Goal: Transaction & Acquisition: Purchase product/service

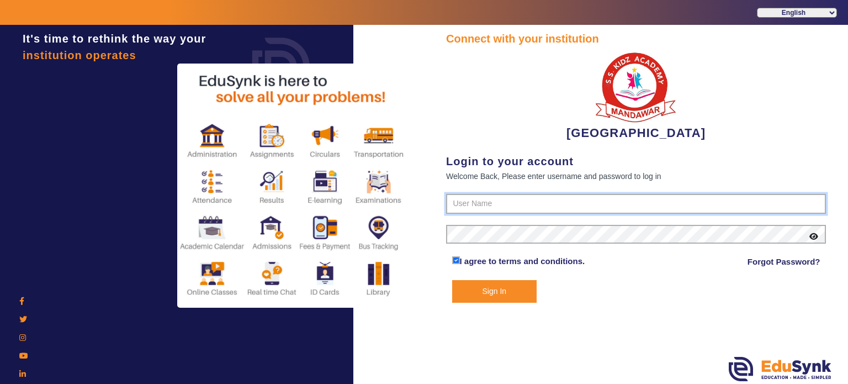
click at [470, 204] on input "text" at bounding box center [636, 204] width 380 height 20
type input "9928895959"
click at [452, 280] on button "Sign In" at bounding box center [494, 291] width 85 height 23
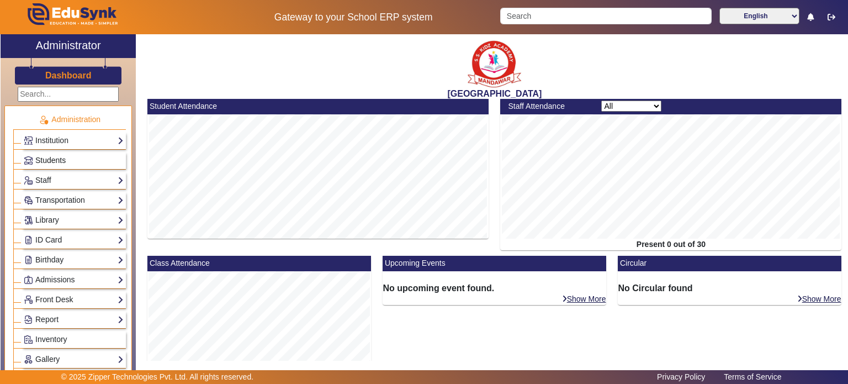
click at [46, 157] on span "Students" at bounding box center [50, 160] width 30 height 9
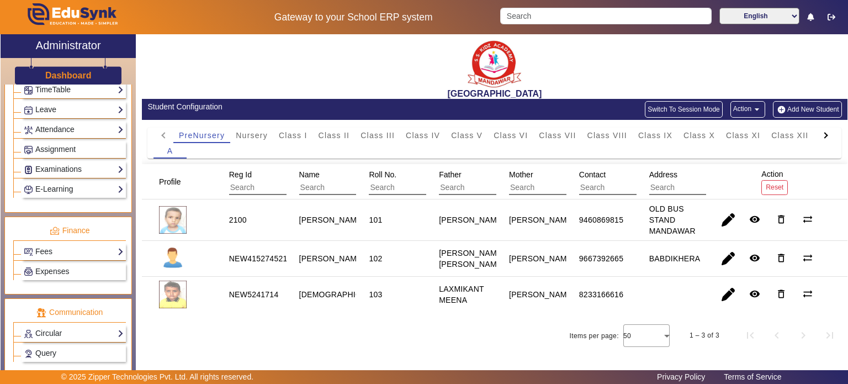
scroll to position [454, 0]
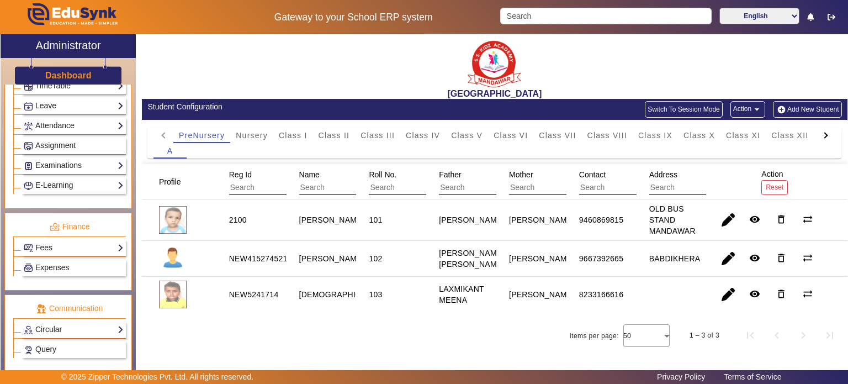
click at [68, 239] on div "Fees Institution Fee Setup Class Fee Setup Student Fee Setup Fee Audit Payment …" at bounding box center [74, 247] width 104 height 17
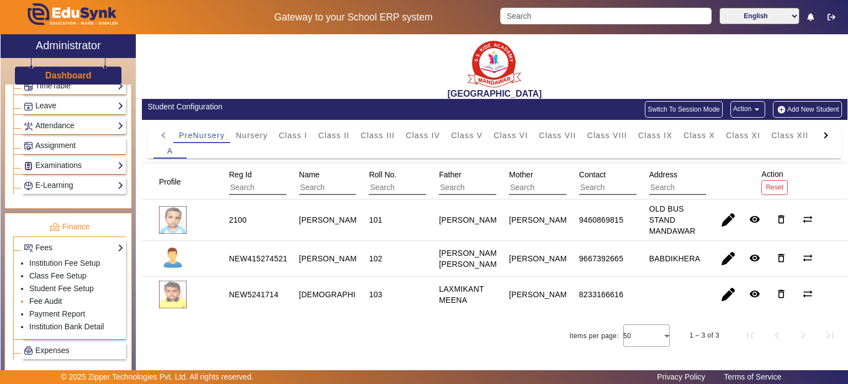
click at [55, 297] on link "Fee Audit" at bounding box center [45, 301] width 33 height 9
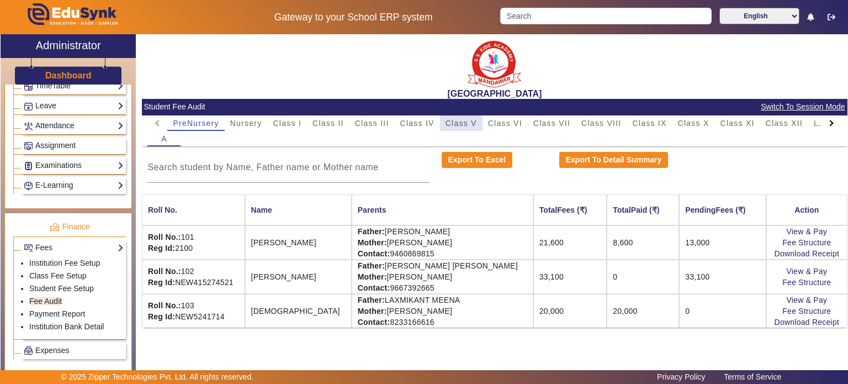
click at [459, 123] on span "Class V" at bounding box center [461, 123] width 31 height 8
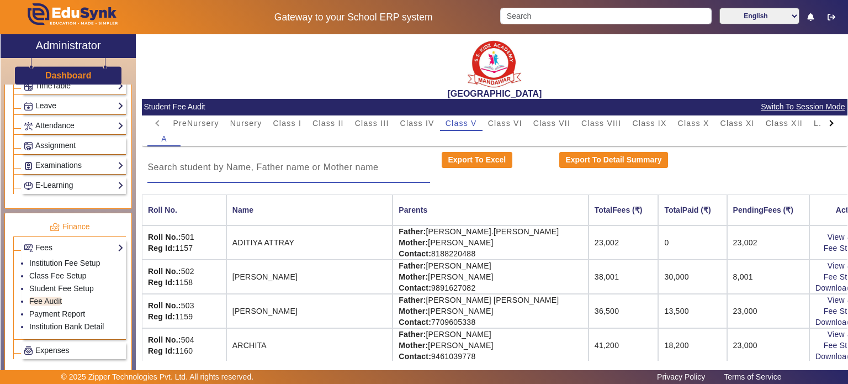
click at [361, 165] on input at bounding box center [288, 167] width 283 height 13
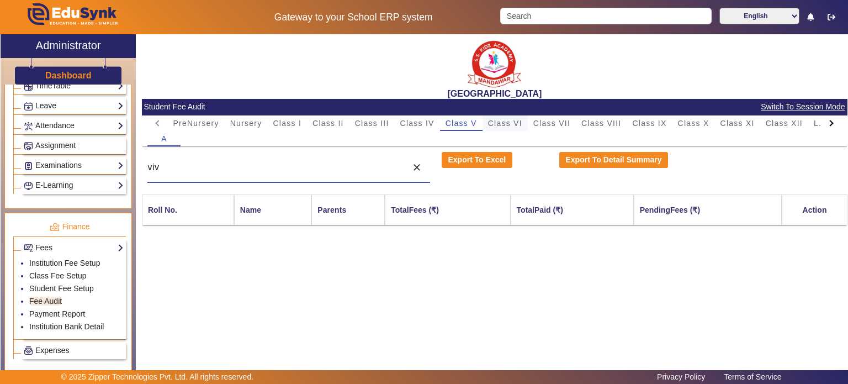
type input "viv"
click at [494, 125] on span "Class VI" at bounding box center [505, 123] width 34 height 8
click at [313, 176] on div "viv" at bounding box center [274, 167] width 254 height 31
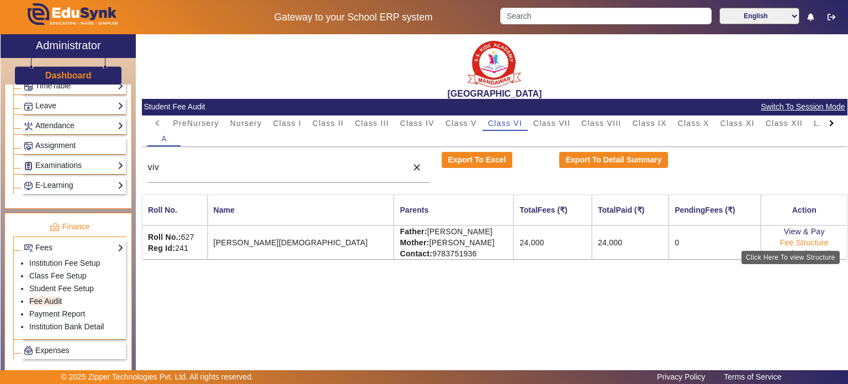
click at [781, 242] on link "Fee Structure" at bounding box center [804, 242] width 49 height 9
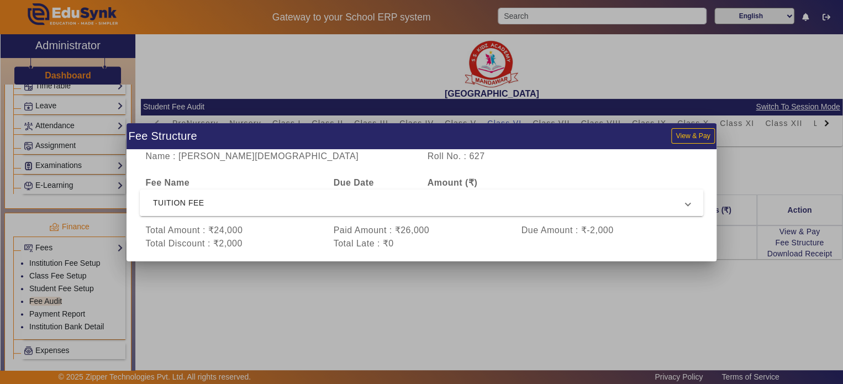
click at [411, 211] on mat-expansion-panel-header "TUITION FEE" at bounding box center [421, 202] width 563 height 27
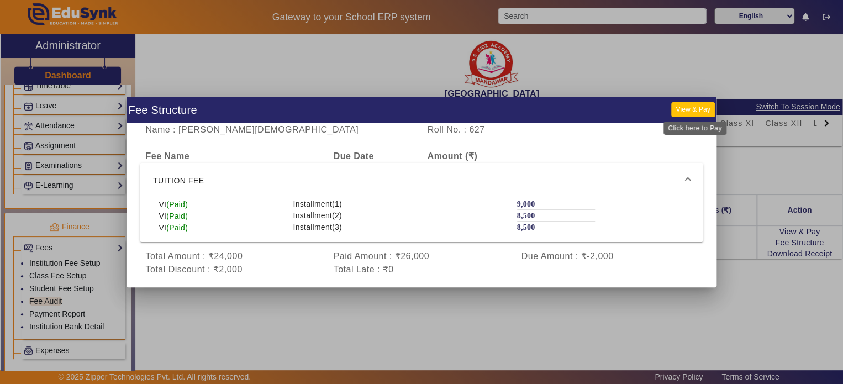
click at [684, 112] on button "View & Pay" at bounding box center [692, 109] width 43 height 15
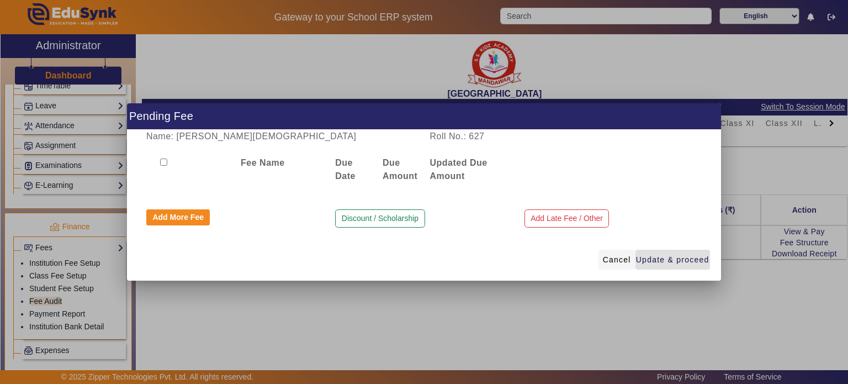
click at [604, 254] on span "Cancel" at bounding box center [617, 260] width 28 height 12
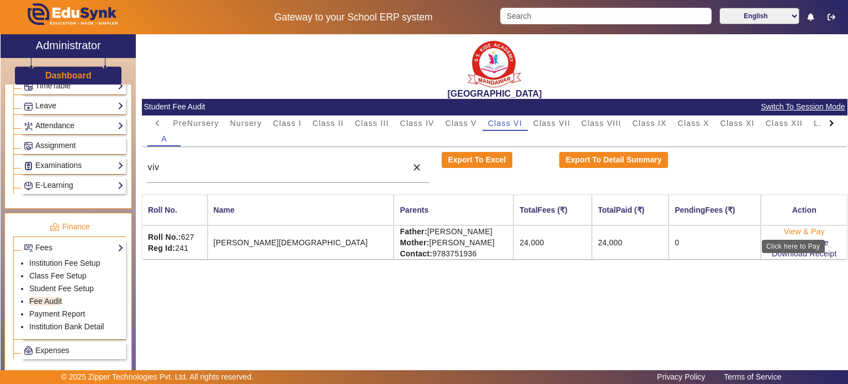
click at [792, 227] on link "View & Pay" at bounding box center [804, 231] width 41 height 9
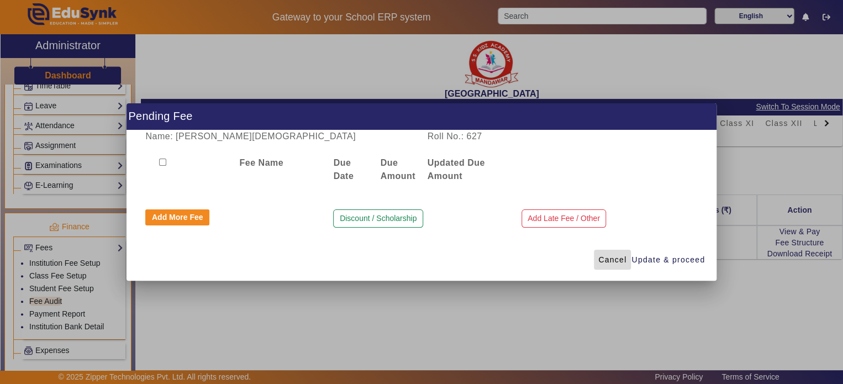
click at [599, 253] on span at bounding box center [612, 259] width 37 height 27
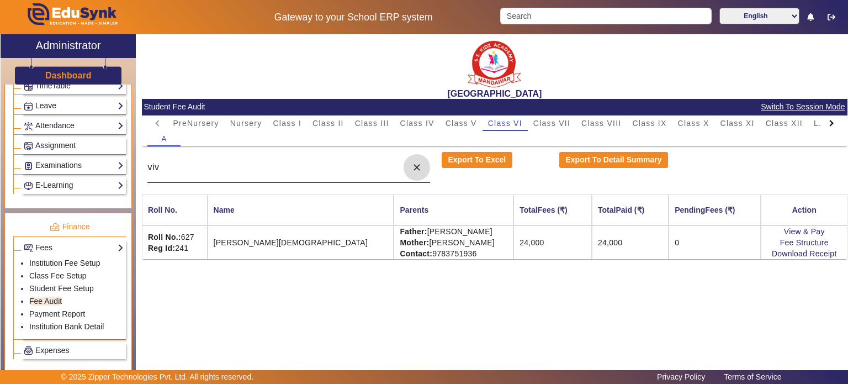
click at [414, 173] on span at bounding box center [417, 167] width 27 height 27
